Goal: Task Accomplishment & Management: Complete application form

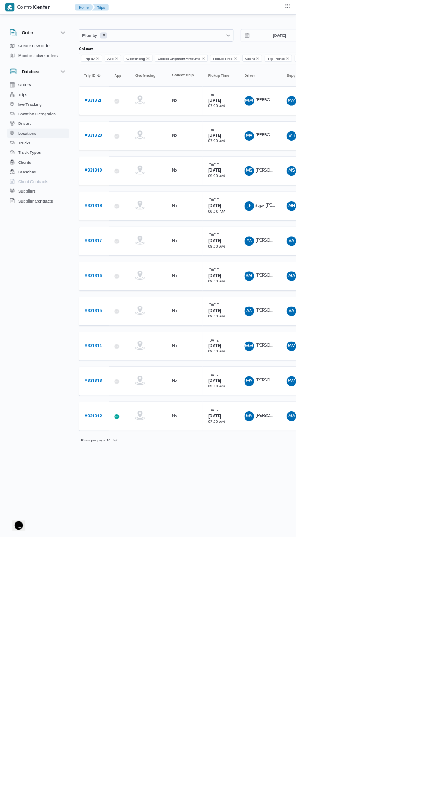
click at [78, 193] on button "Locations" at bounding box center [57, 200] width 93 height 15
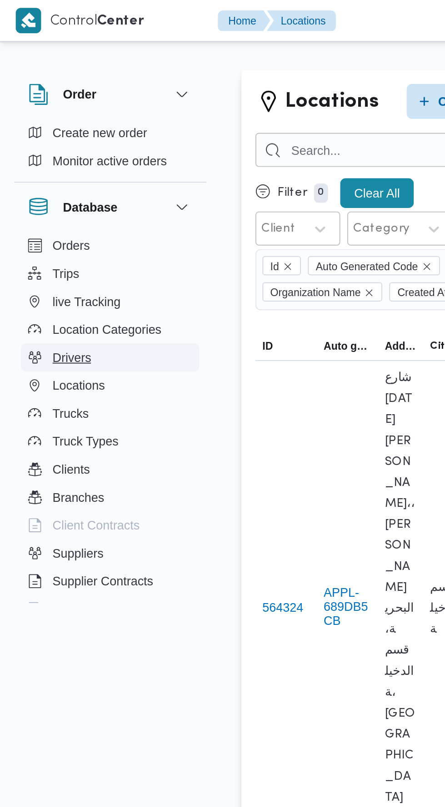
click at [55, 187] on button "Drivers" at bounding box center [57, 186] width 93 height 15
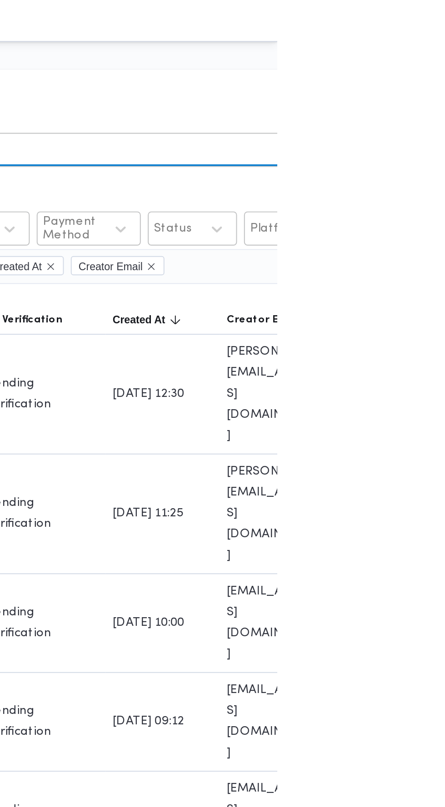
click at [442, 80] on input "search" at bounding box center [333, 78] width 401 height 18
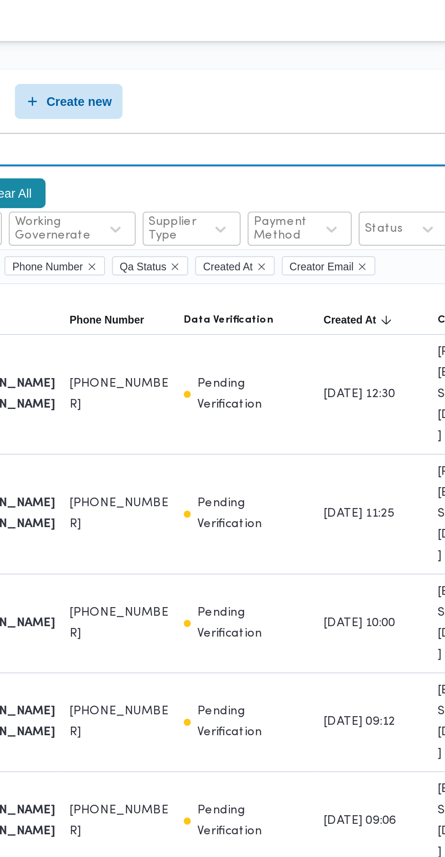
type input "01286802007"
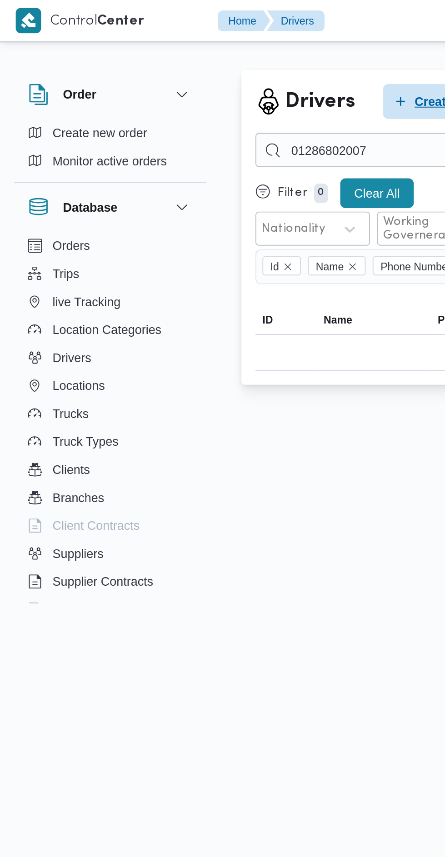
click at [215, 50] on span "Create new" at bounding box center [232, 52] width 34 height 11
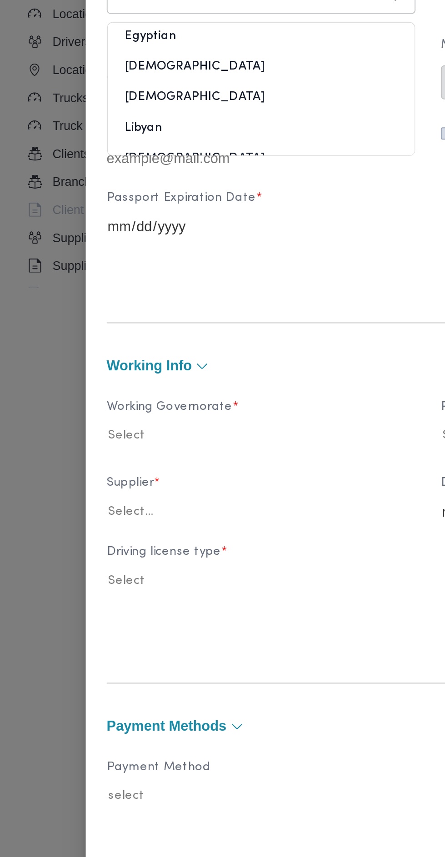
click at [155, 194] on div "Egyptian" at bounding box center [135, 187] width 159 height 16
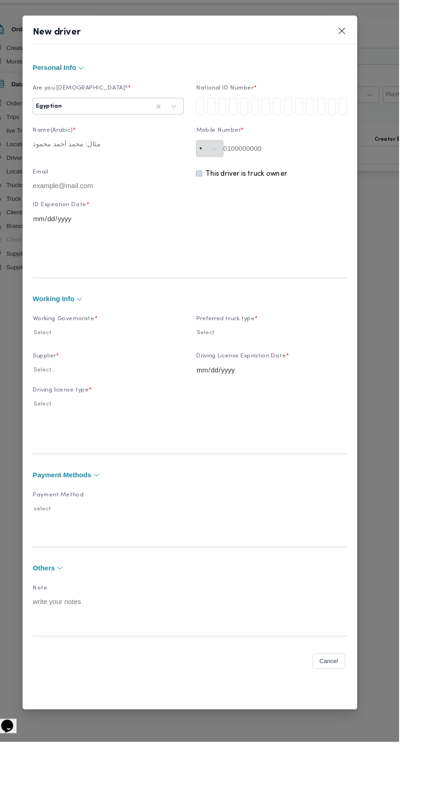
click at [249, 140] on input "tel" at bounding box center [245, 131] width 9 height 18
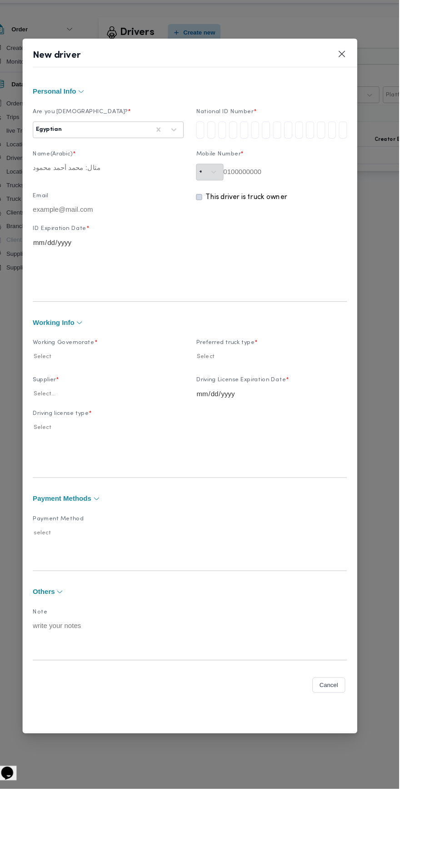
click at [249, 165] on input "tel" at bounding box center [245, 156] width 9 height 18
click at [238, 165] on input "tel" at bounding box center [233, 156] width 9 height 18
type input "2"
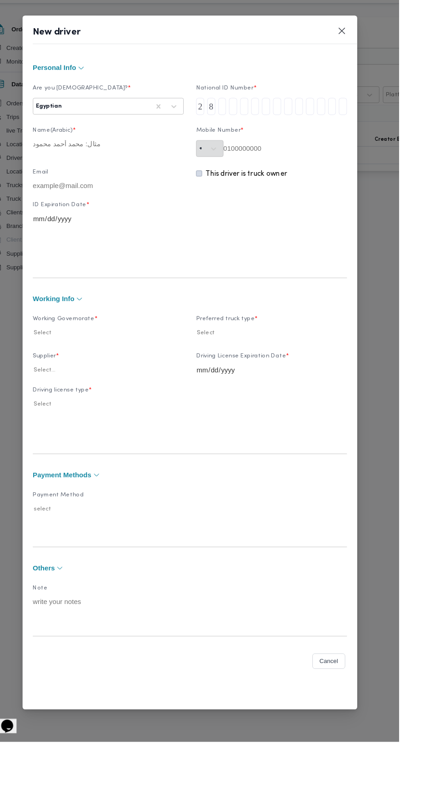
click at [296, 122] on label "National ID Number *" at bounding box center [309, 115] width 160 height 14
click at [273, 140] on input "tel" at bounding box center [268, 131] width 9 height 18
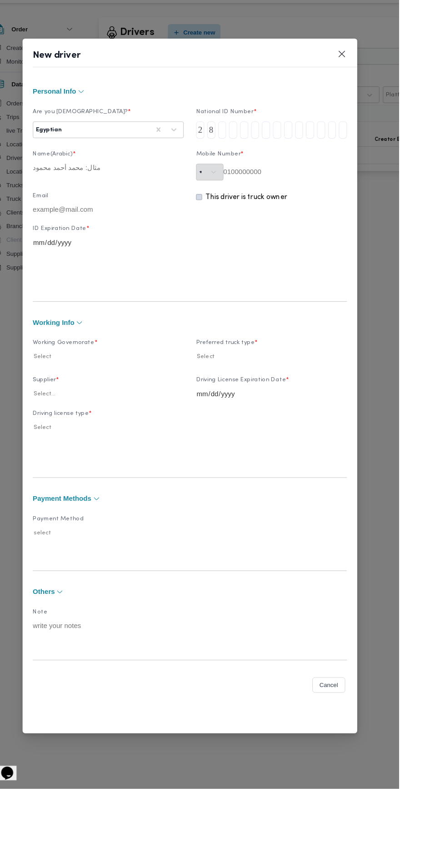
click at [261, 165] on input "tel" at bounding box center [257, 156] width 9 height 18
click at [249, 165] on input "8" at bounding box center [245, 156] width 9 height 18
type input "88"
type input "8"
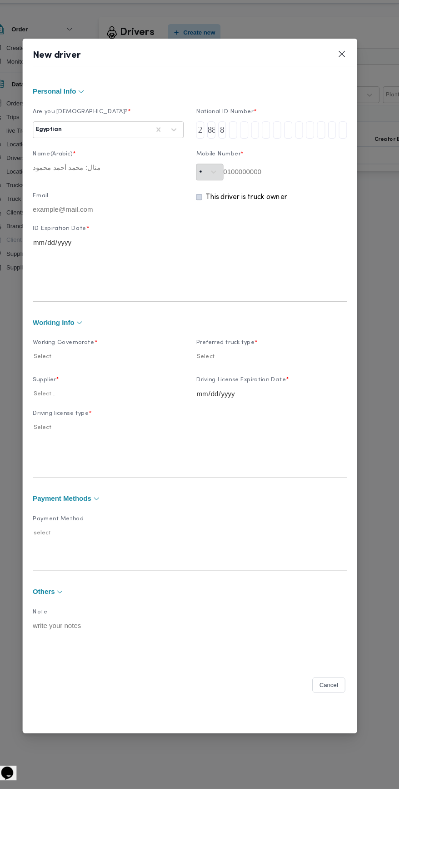
type input "8"
type input "88"
type input "8"
type input "18"
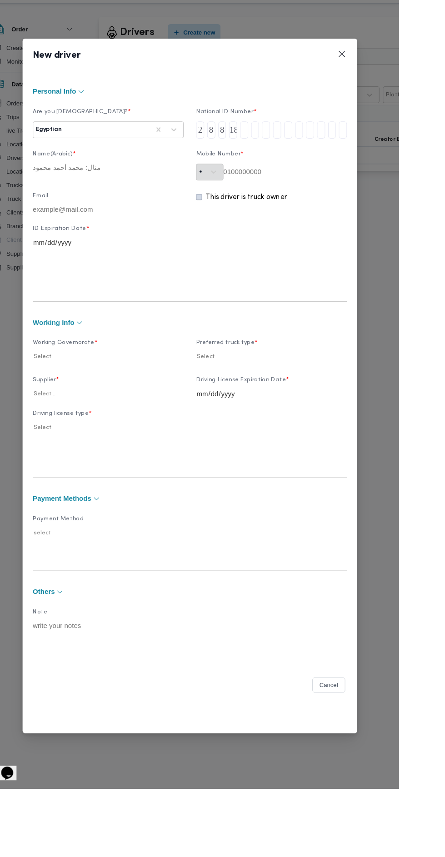
type input "8"
type input "1"
type input "82"
type input "2"
type input "8"
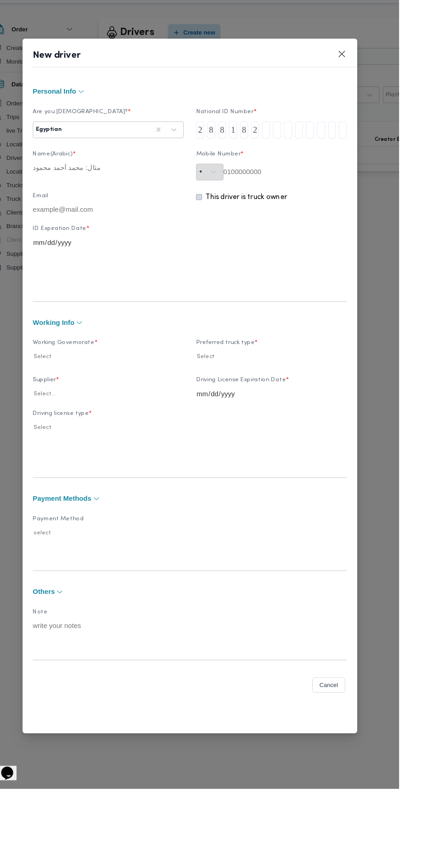
type input "20"
type input "0"
type input "2"
type input "01"
type input "1"
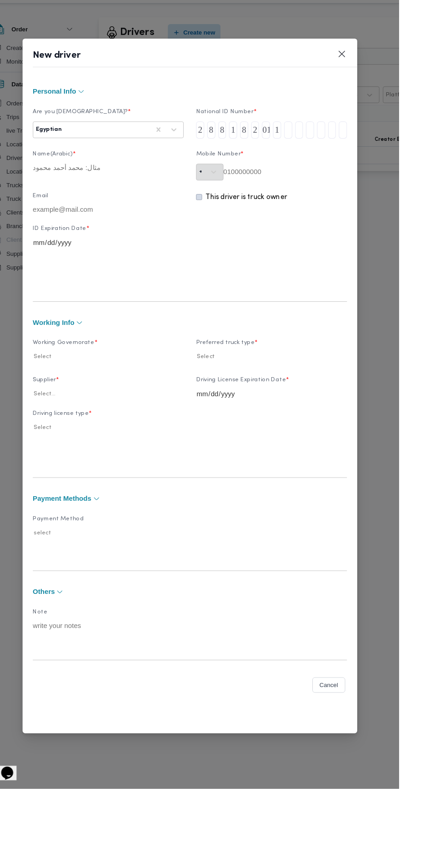
type input "0"
type input "10"
type input "0"
type input "1"
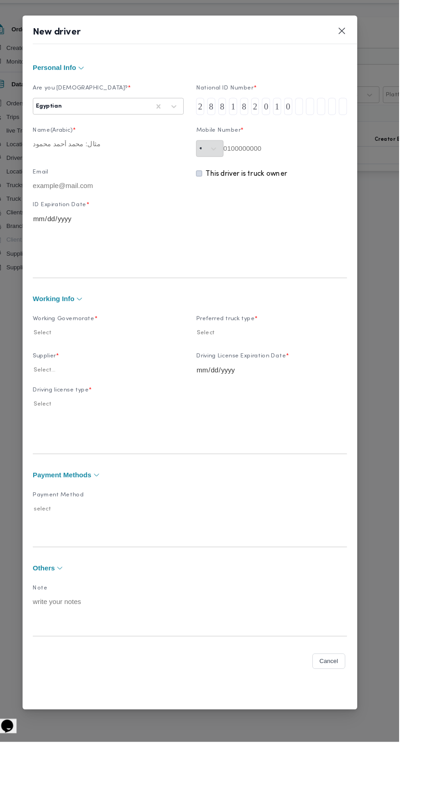
click at [366, 140] on input "tel" at bounding box center [362, 131] width 9 height 18
click at [284, 140] on input "tel" at bounding box center [280, 131] width 9 height 18
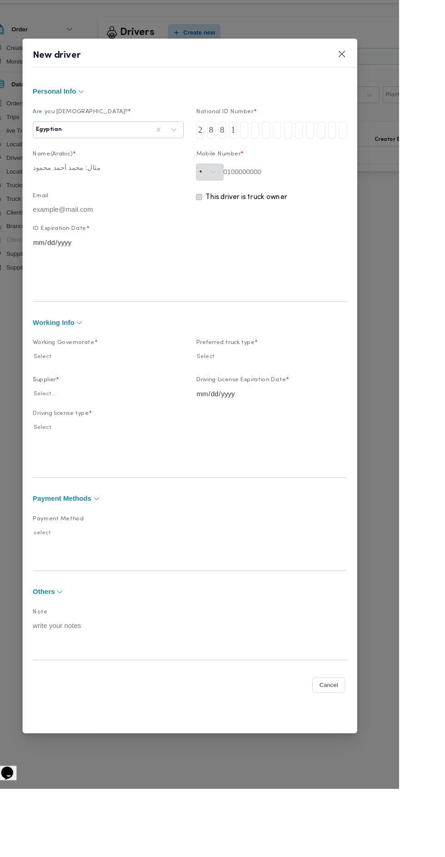
type input "2"
type input "0"
type input "1"
type input "0"
type input "1"
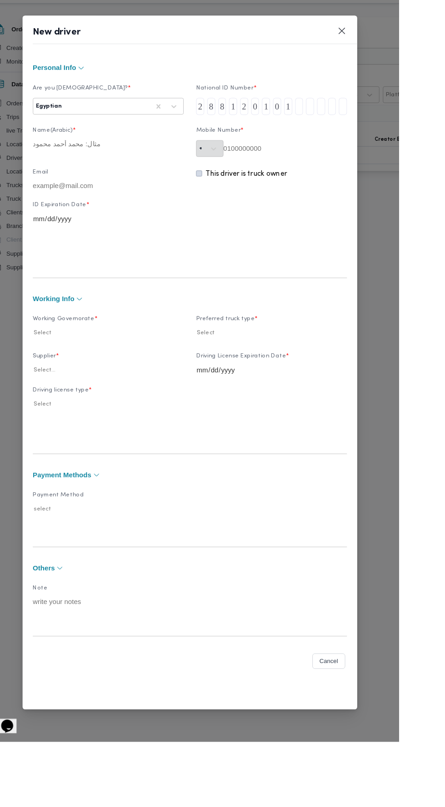
click at [343, 140] on input "tel" at bounding box center [338, 131] width 9 height 18
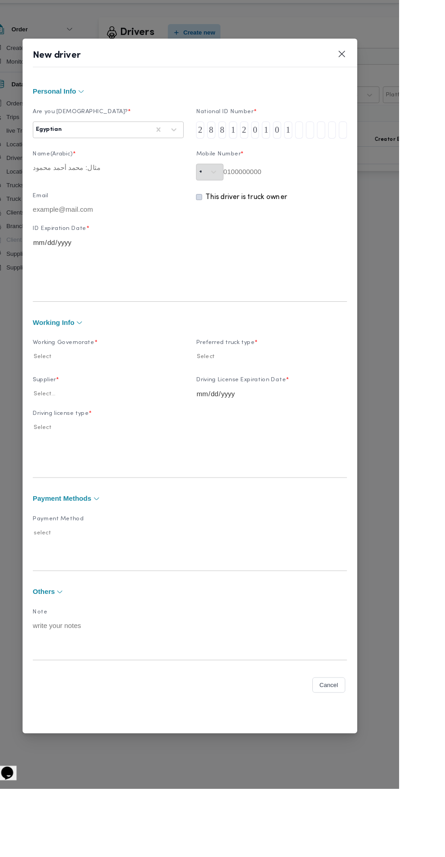
type input "0"
type input "6"
type input "5"
type input "9"
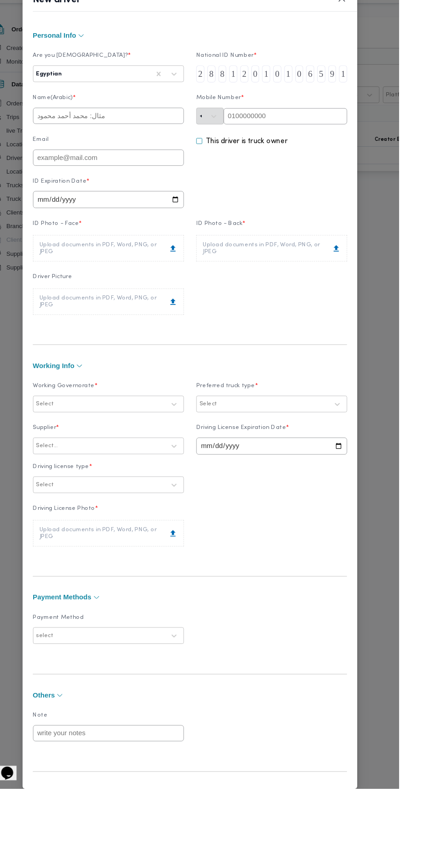
type input "1"
paste input "01286802007"
type input "01286802007"
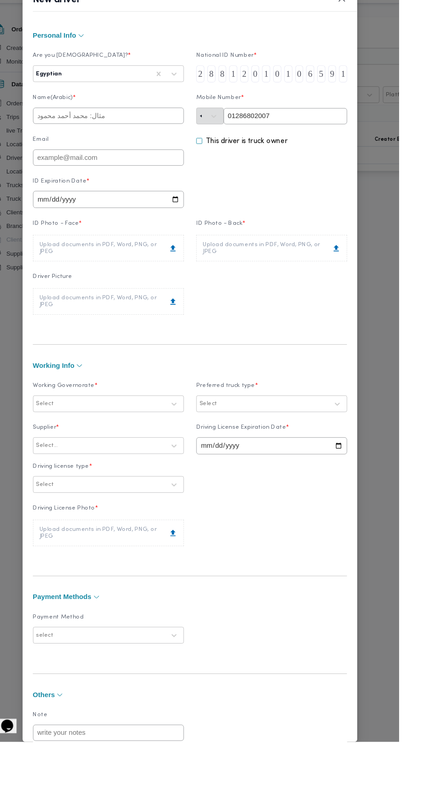
click at [206, 150] on input "text" at bounding box center [135, 141] width 160 height 17
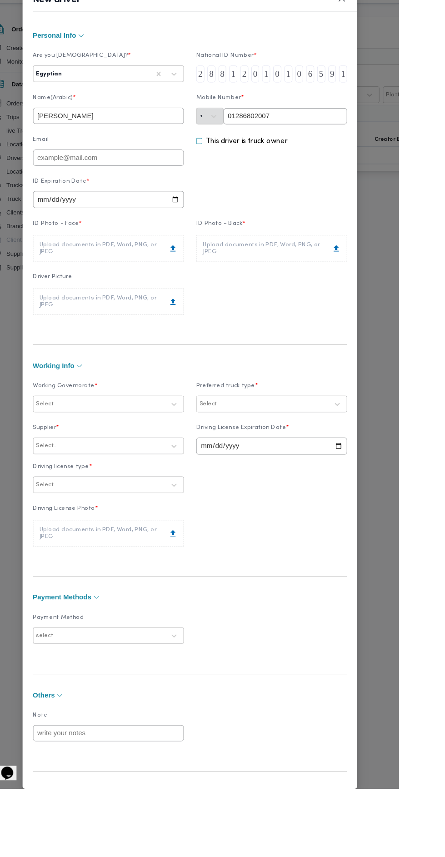
type input "سعد علي أحمد عبدالمطلب"
click at [214, 239] on input "date" at bounding box center [135, 230] width 160 height 18
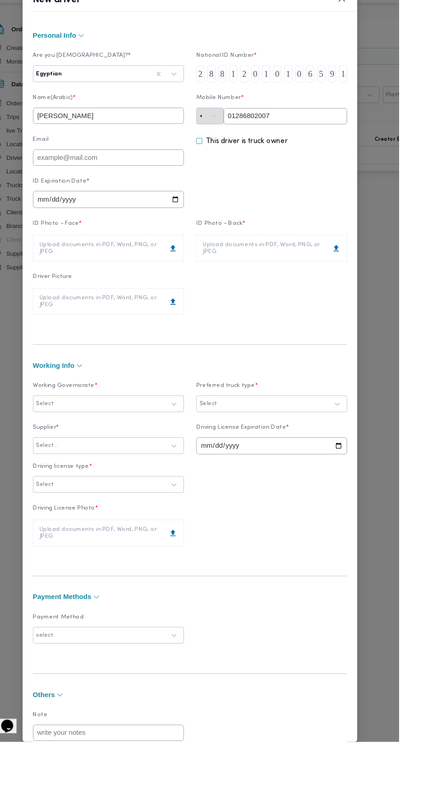
type input "2027-08-16"
click at [207, 285] on icon at bounding box center [203, 281] width 5 height 7
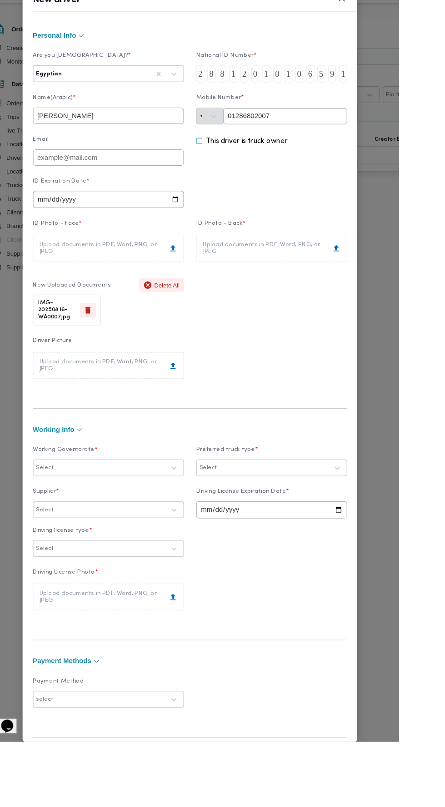
click at [389, 266] on label "ID Photo - Back *" at bounding box center [309, 259] width 160 height 14
click at [369, 289] on div "Upload documents in PDF, Word, PNG, or JPEG" at bounding box center [309, 282] width 147 height 15
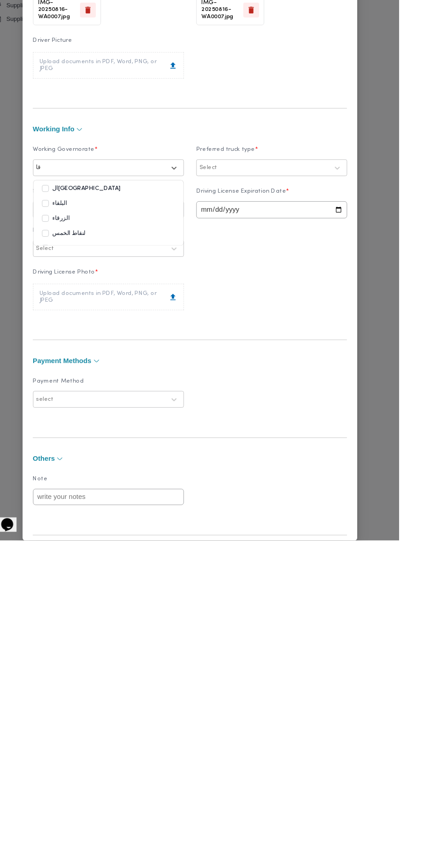
click at [149, 488] on div "القاهرة" at bounding box center [135, 482] width 141 height 11
type input "قا"
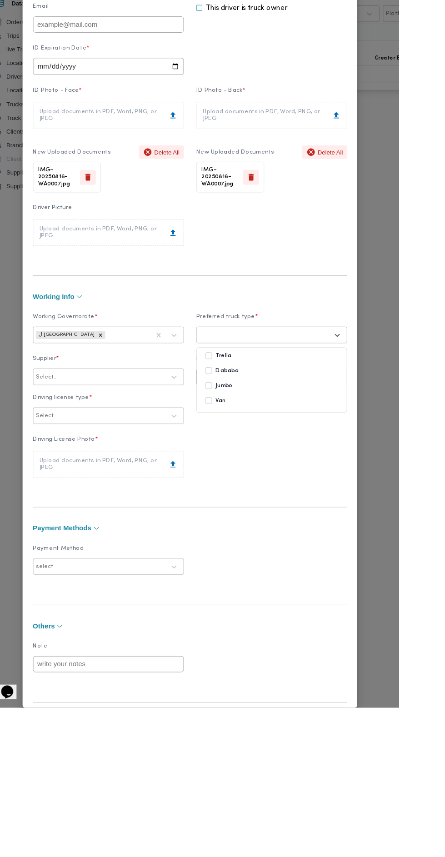
click at [373, 520] on div "Jumbo" at bounding box center [309, 514] width 141 height 11
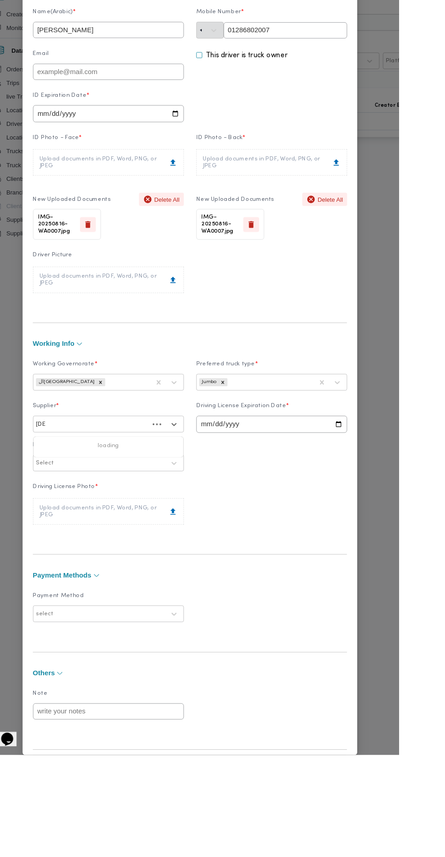
type input "ر"
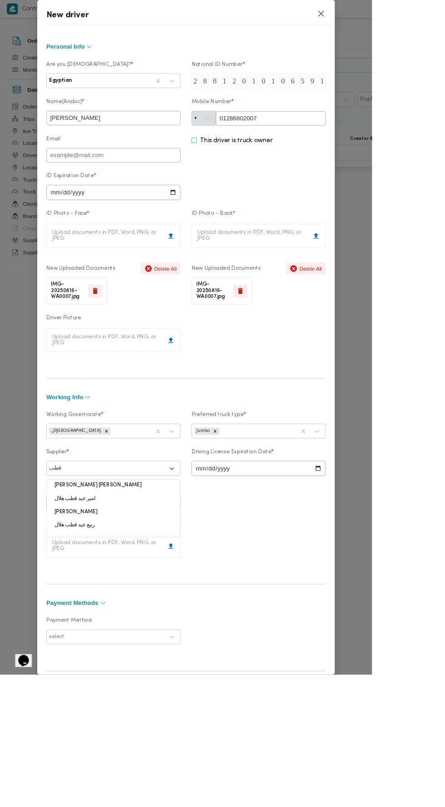
scroll to position [17, 0]
click at [158, 639] on div "ربيع عيد قطب هلال" at bounding box center [135, 631] width 159 height 16
type input "قطب"
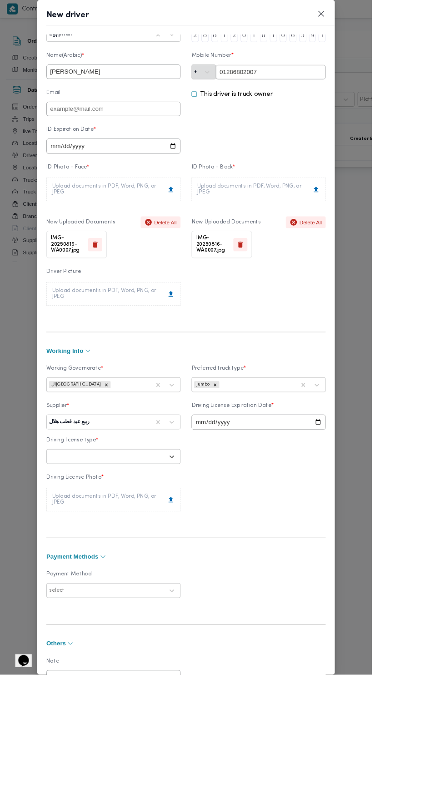
click at [216, 537] on label "Driving license type *" at bounding box center [135, 530] width 160 height 14
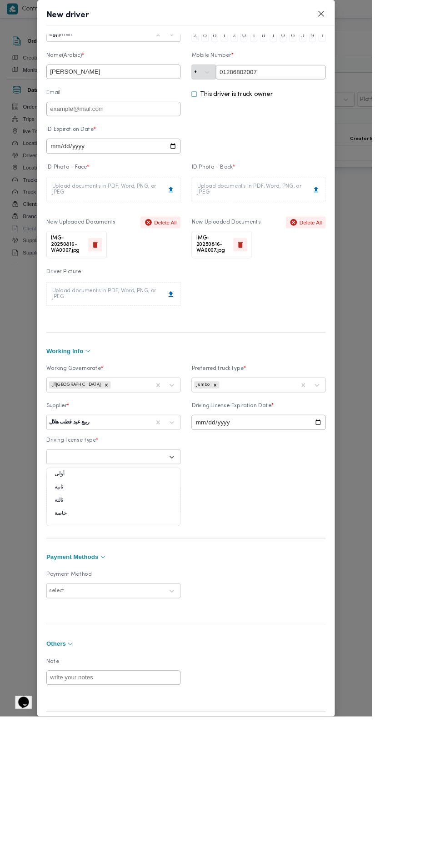
click at [162, 578] on div "أولى" at bounding box center [135, 570] width 159 height 16
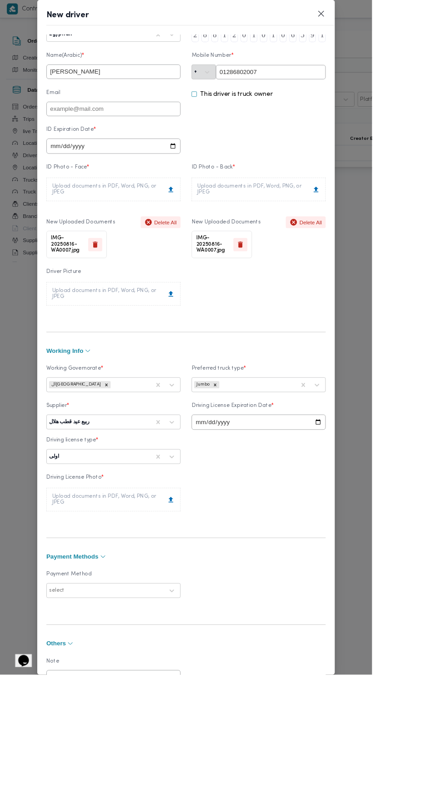
click at [385, 496] on label "Driving License Expiration Date *" at bounding box center [309, 489] width 160 height 14
click at [380, 496] on label "Driving License Expiration Date *" at bounding box center [309, 489] width 160 height 14
click at [298, 514] on input "date" at bounding box center [309, 505] width 160 height 18
type input "2028-08-16"
click at [209, 605] on div "Upload documents in PDF, Word, PNG, or JPEG" at bounding box center [135, 598] width 147 height 15
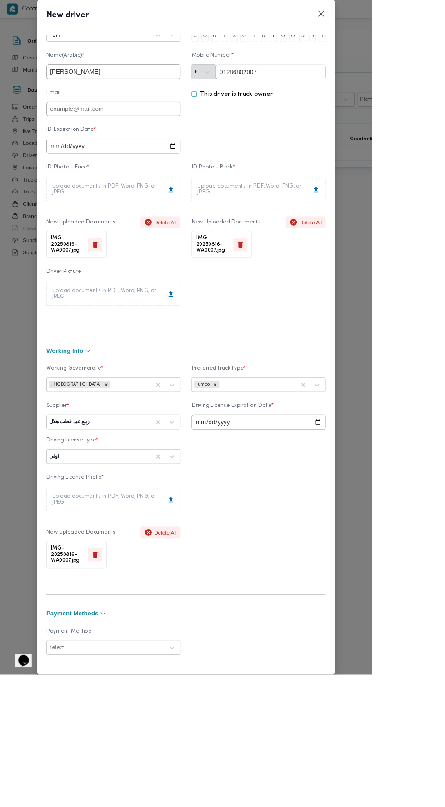
scroll to position [124, 0]
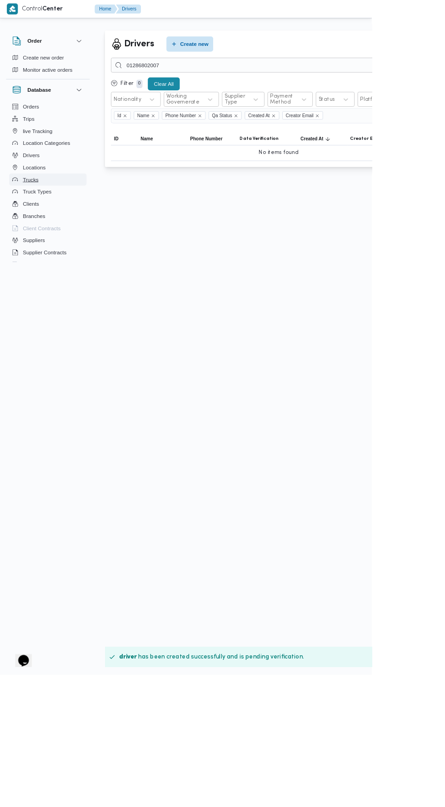
click at [60, 214] on button "Trucks" at bounding box center [57, 215] width 93 height 15
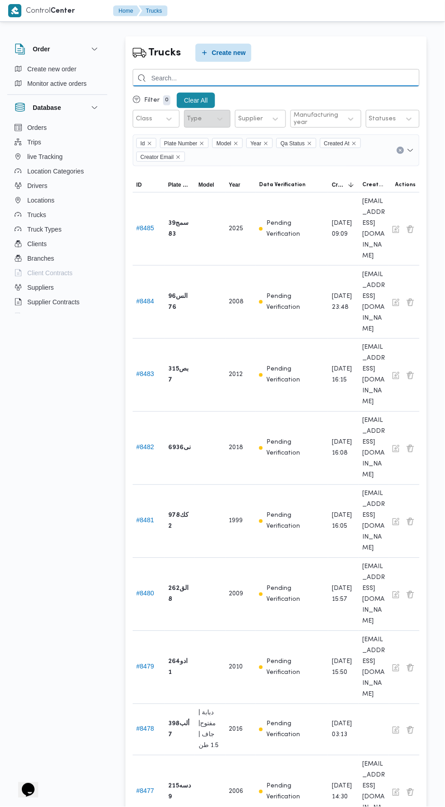
click at [215, 78] on input "search" at bounding box center [276, 78] width 287 height 18
click at [248, 76] on input "search" at bounding box center [276, 78] width 287 height 18
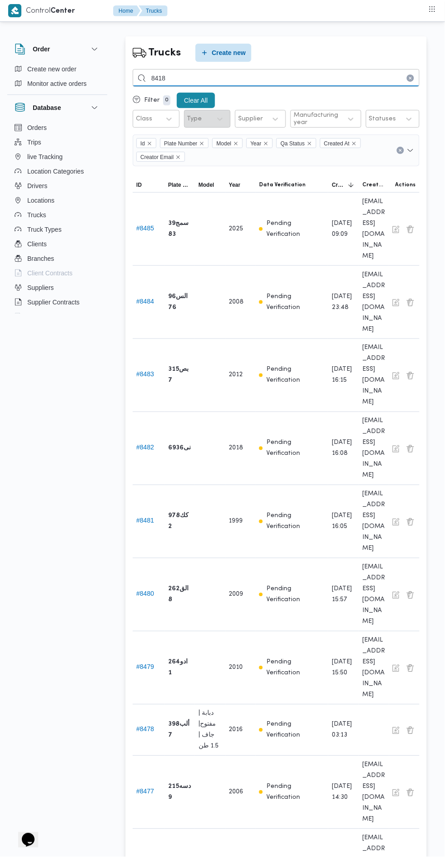
type input "8418"
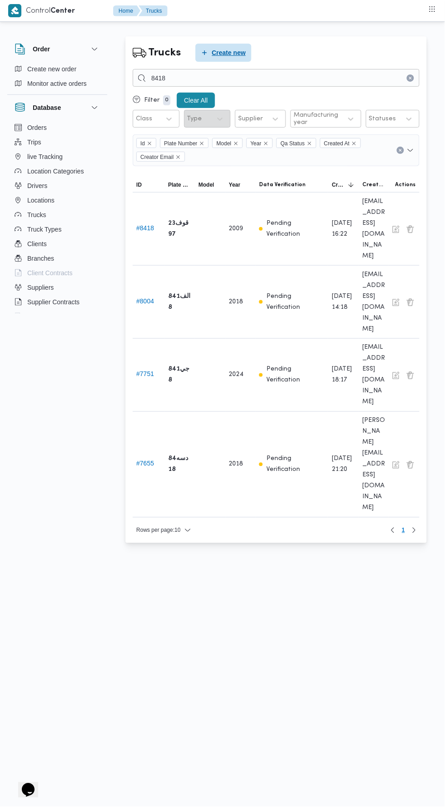
click at [245, 50] on span "Create new" at bounding box center [229, 52] width 34 height 11
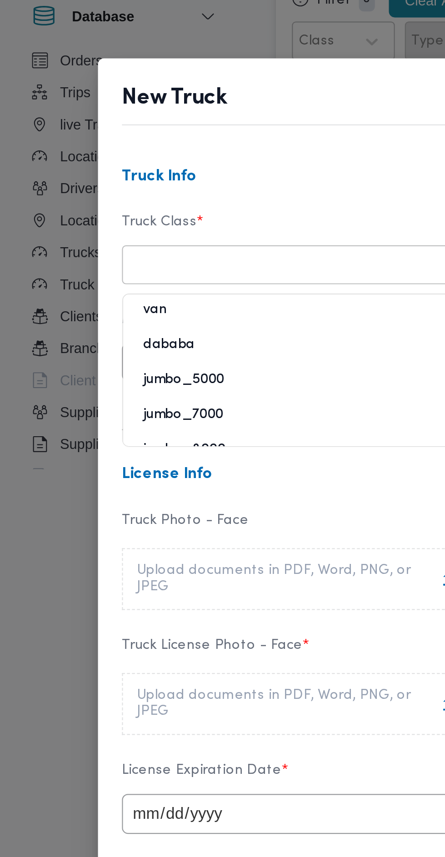
click at [121, 288] on div "jumbo_7000" at bounding box center [135, 292] width 159 height 16
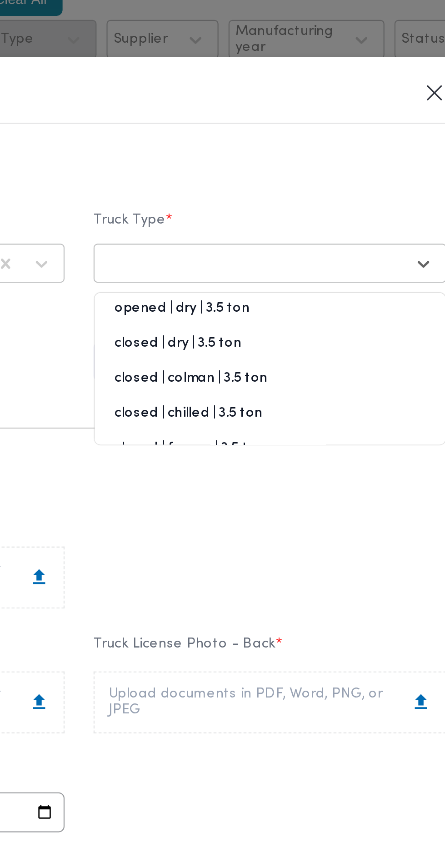
click at [305, 240] on div "opened | dry | 3.5 ton" at bounding box center [308, 245] width 159 height 16
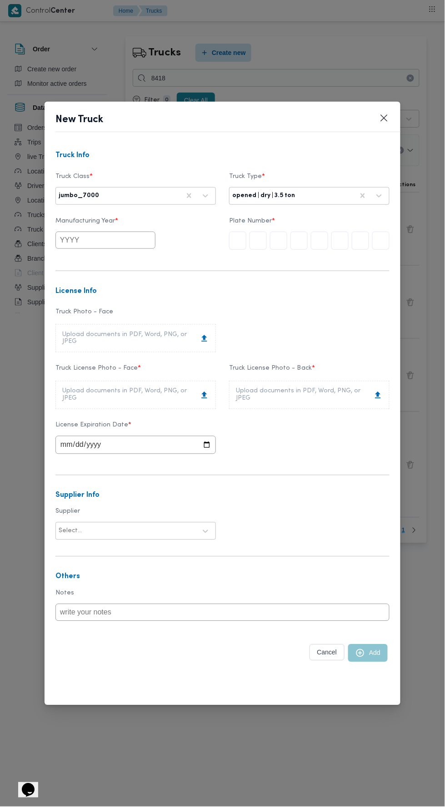
click at [386, 242] on input "text" at bounding box center [380, 241] width 17 height 18
click at [327, 243] on input "text" at bounding box center [319, 241] width 17 height 18
click at [318, 239] on input "text" at bounding box center [319, 241] width 17 height 18
click at [127, 240] on input "text" at bounding box center [105, 240] width 100 height 17
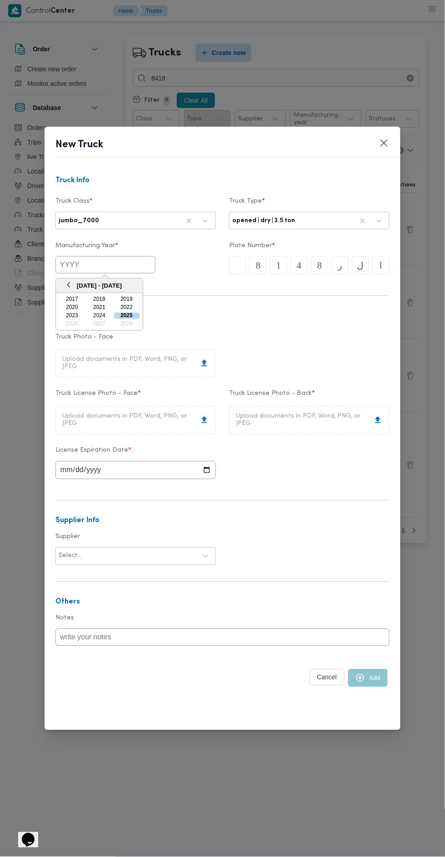
click at [78, 301] on div "2017" at bounding box center [71, 300] width 25 height 6
type input "2017"
click at [182, 422] on div "Upload documents in PDF, Word, PNG, or JPEG" at bounding box center [135, 420] width 147 height 15
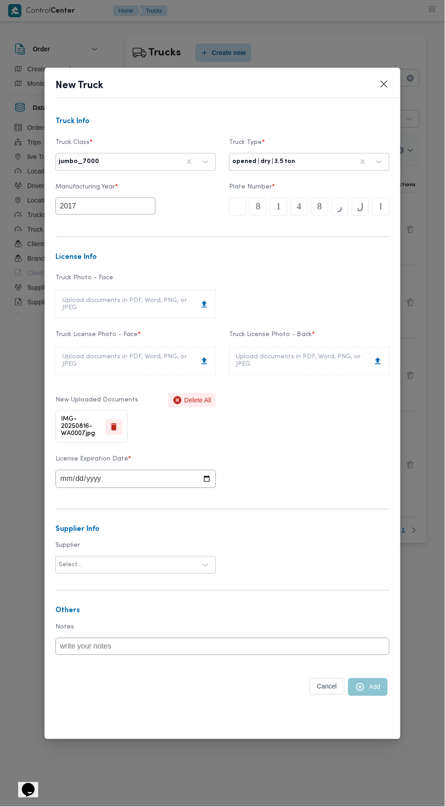
click at [308, 362] on div "Upload documents in PDF, Word, PNG, or JPEG" at bounding box center [309, 361] width 147 height 15
click at [194, 397] on button "Delete All" at bounding box center [192, 400] width 48 height 14
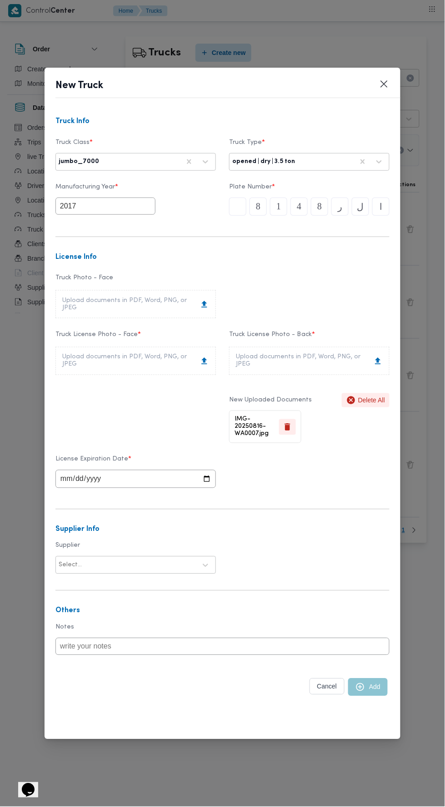
click at [158, 358] on div "Upload documents in PDF, Word, PNG, or JPEG" at bounding box center [135, 361] width 147 height 15
click at [187, 484] on input "date" at bounding box center [135, 479] width 160 height 18
type input "2028-08-16"
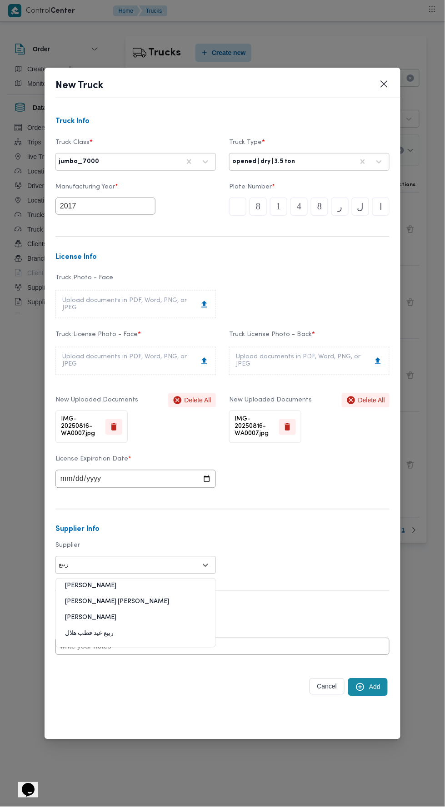
scroll to position [49, 0]
click at [101, 630] on div "ربيع عيد قطب هلال" at bounding box center [135, 636] width 159 height 16
type input "ربيع"
click at [373, 686] on button "Add" at bounding box center [368, 688] width 40 height 18
